Goal: Task Accomplishment & Management: Use online tool/utility

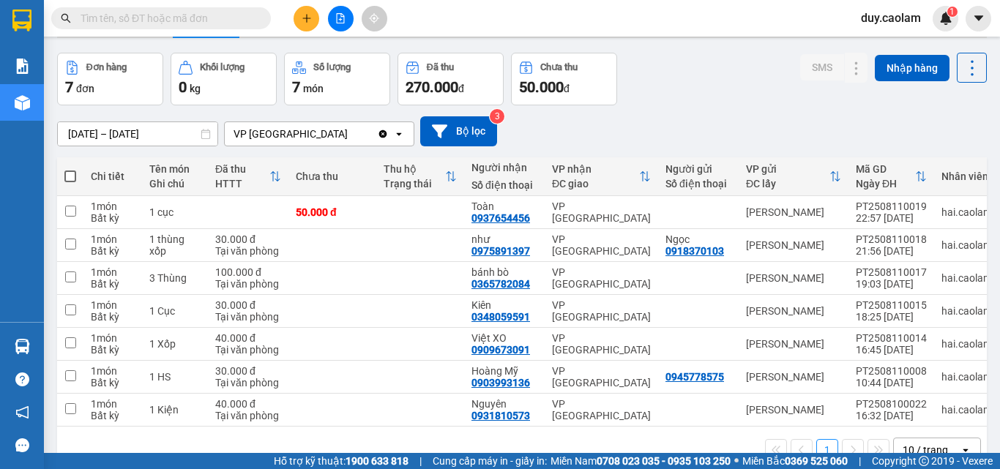
scroll to position [73, 0]
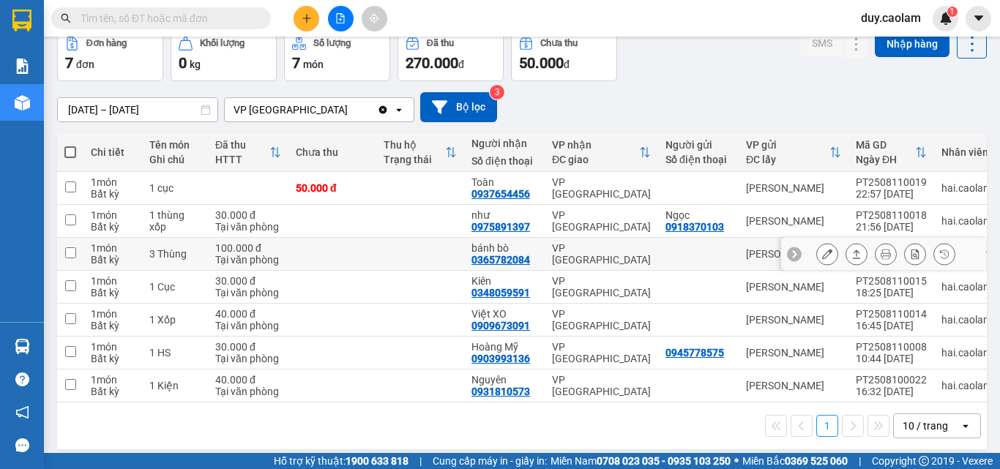
click at [822, 259] on button at bounding box center [827, 254] width 20 height 26
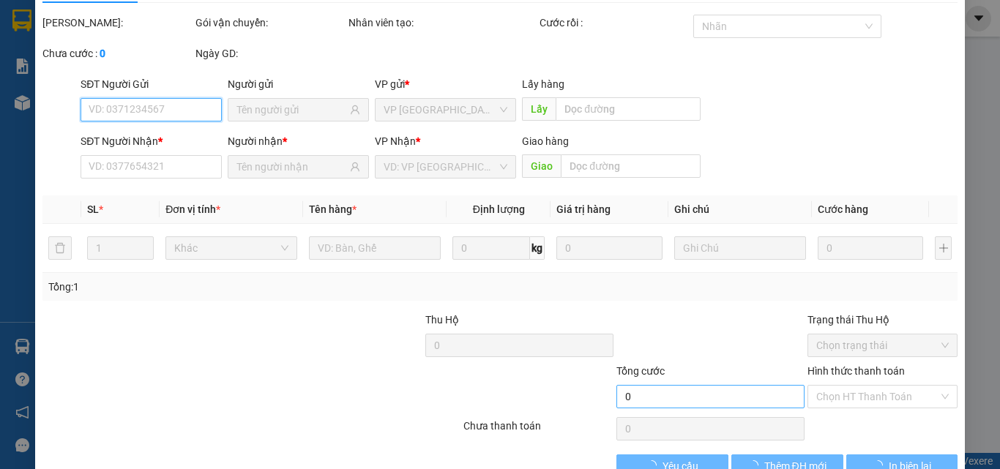
scroll to position [68, 0]
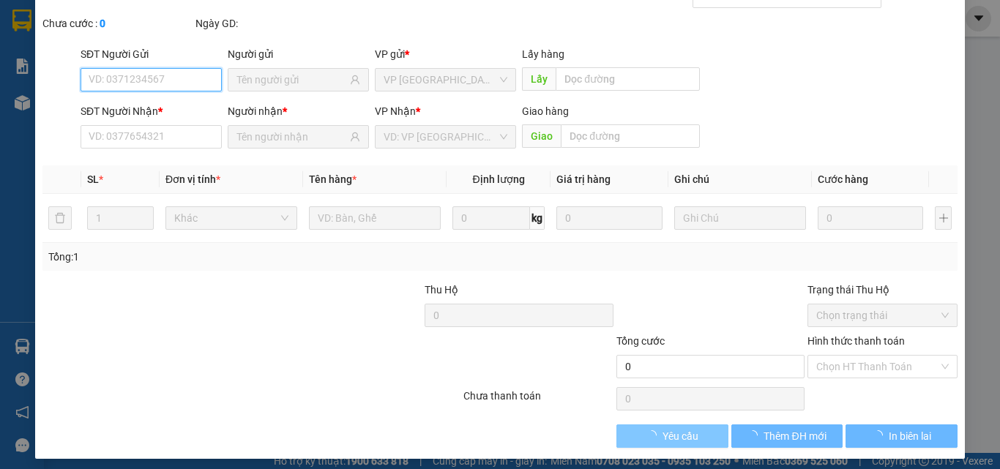
type input "0365782084"
type input "bánh bò"
type input "100.000"
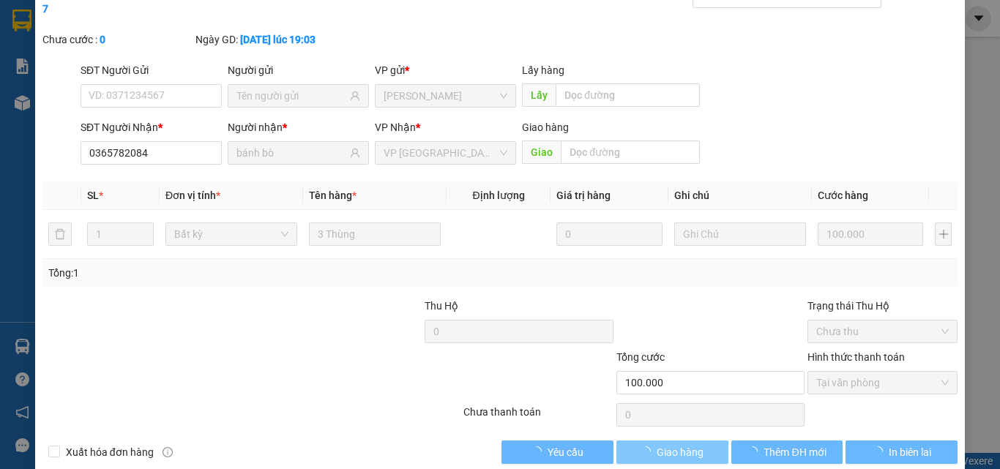
click at [692, 444] on span "Giao hàng" at bounding box center [679, 452] width 47 height 16
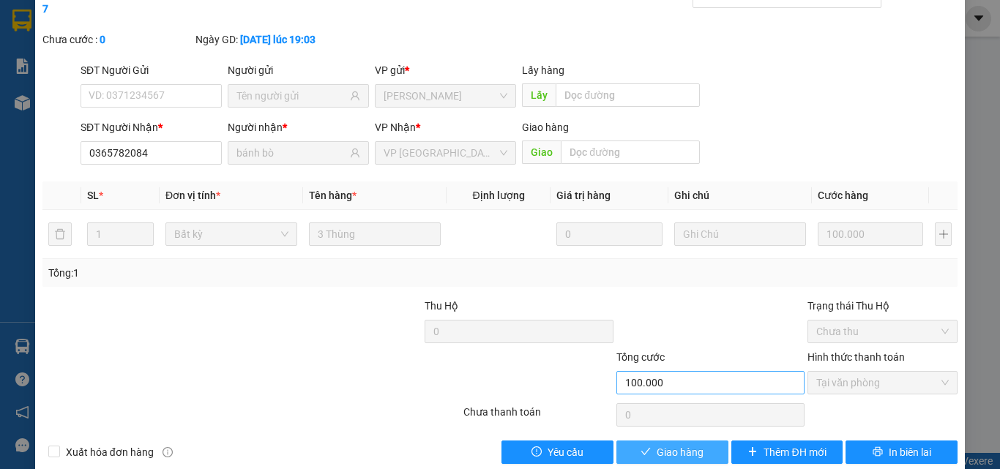
drag, startPoint x: 678, startPoint y: 438, endPoint x: 774, endPoint y: 356, distance: 126.7
click at [678, 444] on span "Giao hàng" at bounding box center [679, 452] width 47 height 16
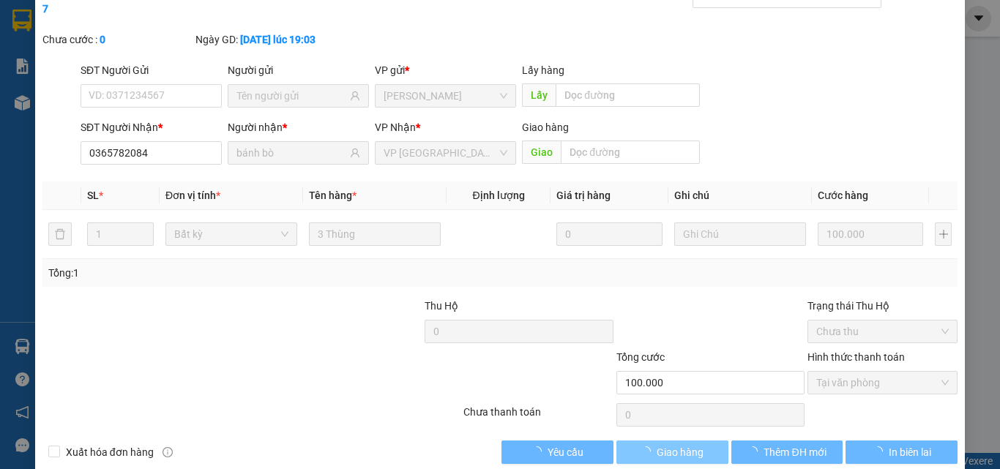
scroll to position [0, 0]
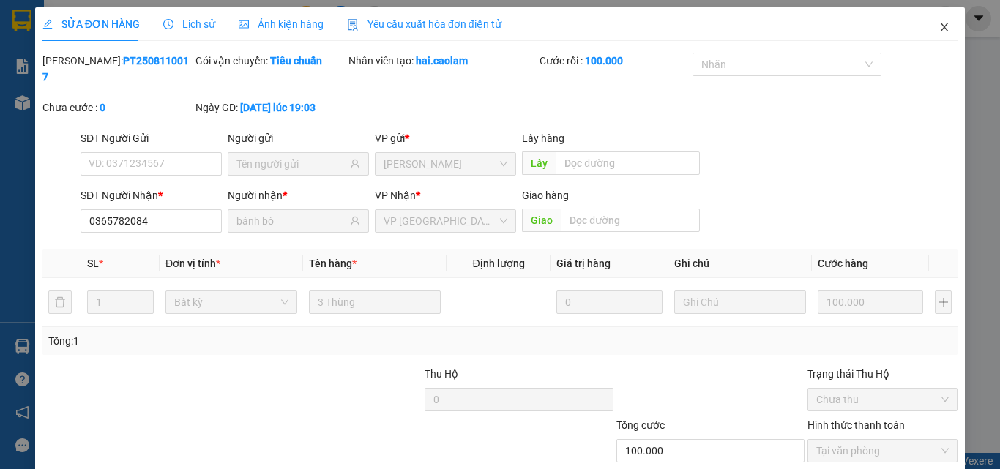
click at [940, 27] on icon "close" at bounding box center [944, 27] width 8 height 9
